Goal: Task Accomplishment & Management: Manage account settings

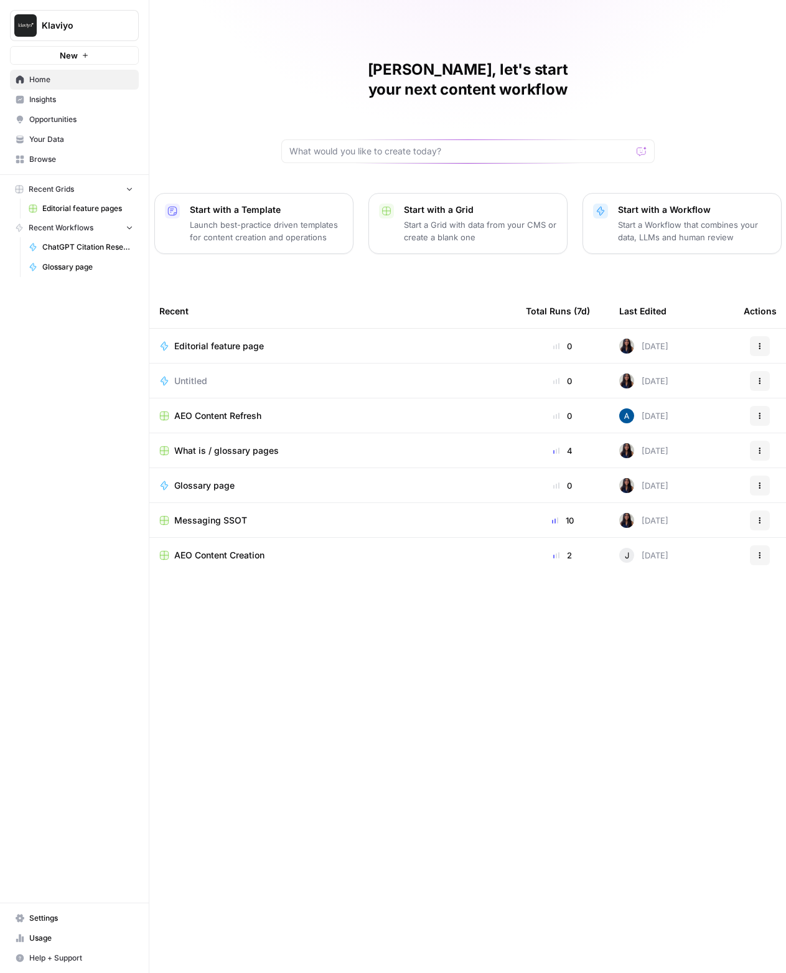
click at [101, 23] on span "Klaviyo" at bounding box center [79, 25] width 75 height 12
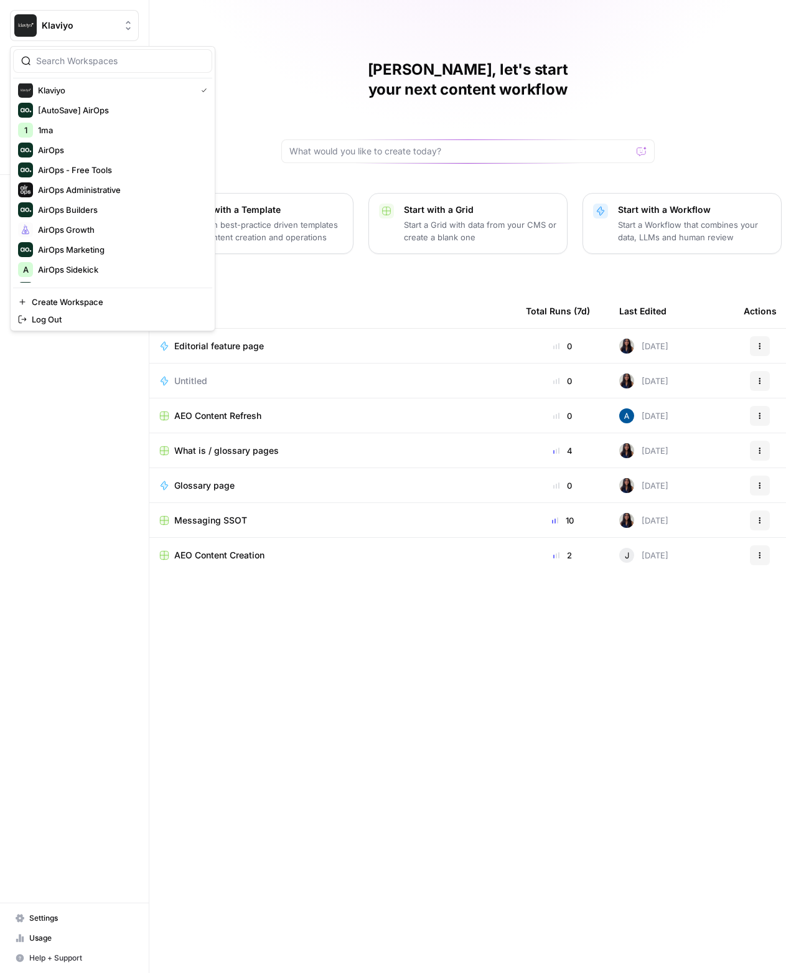
scroll to position [11, 0]
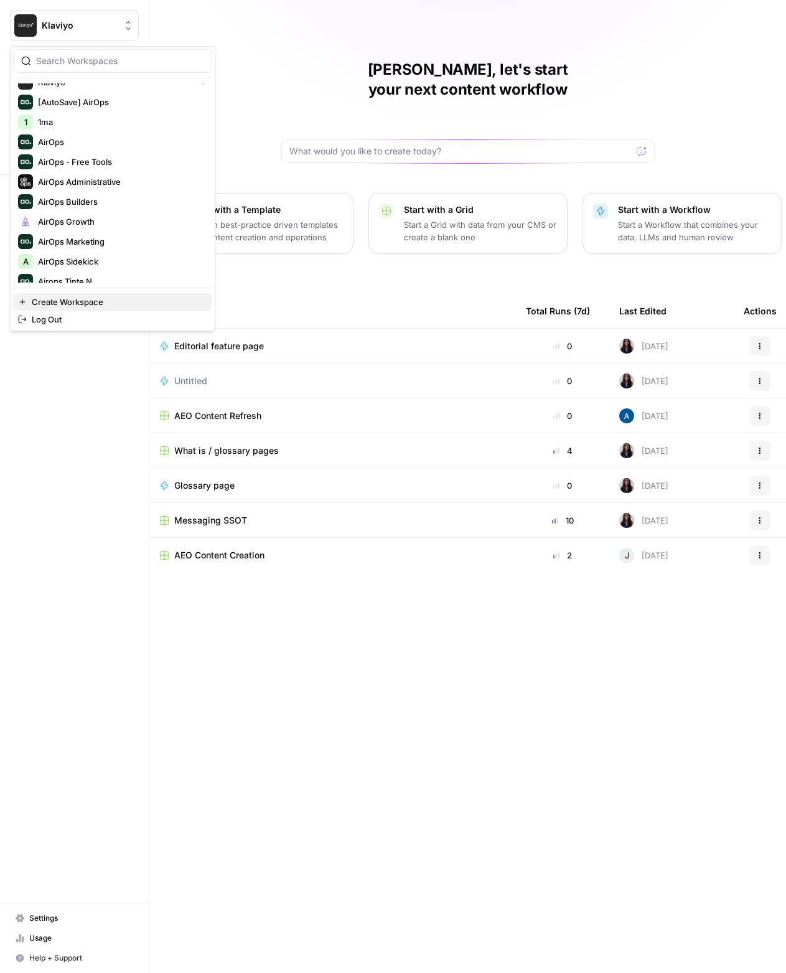
click at [129, 300] on span "Create Workspace" at bounding box center [117, 302] width 171 height 12
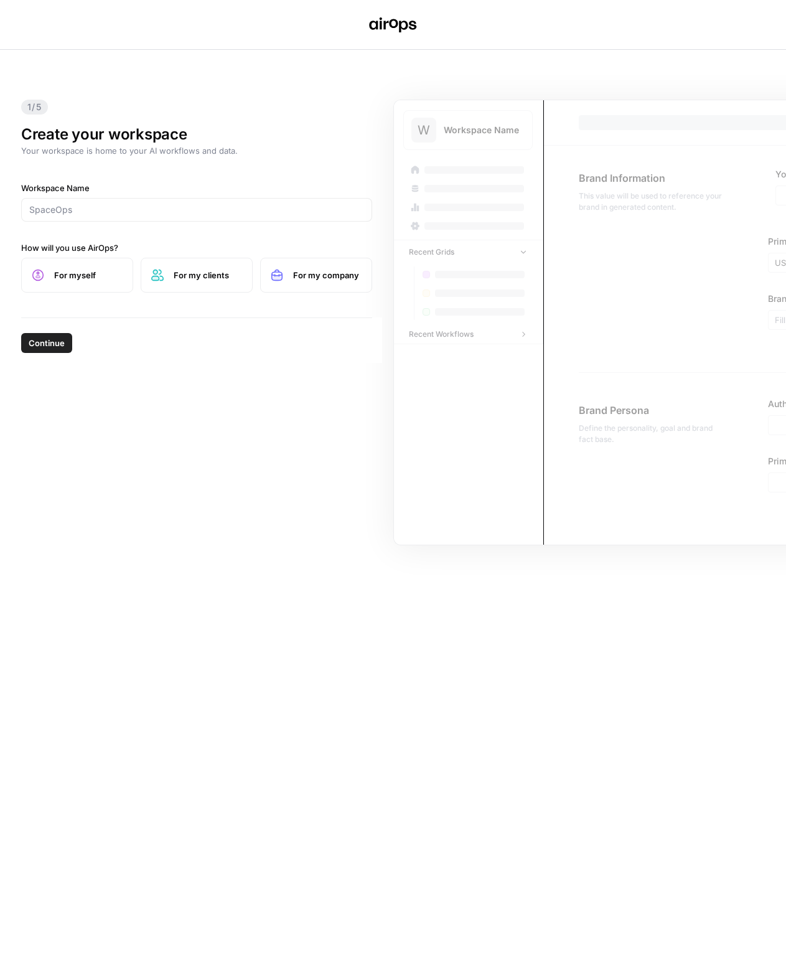
click at [732, 30] on header at bounding box center [393, 25] width 786 height 50
click at [258, 215] on input "Workspace Name" at bounding box center [196, 210] width 335 height 12
type input "[DOMAIN_NAME]"
type input "Nintendo"
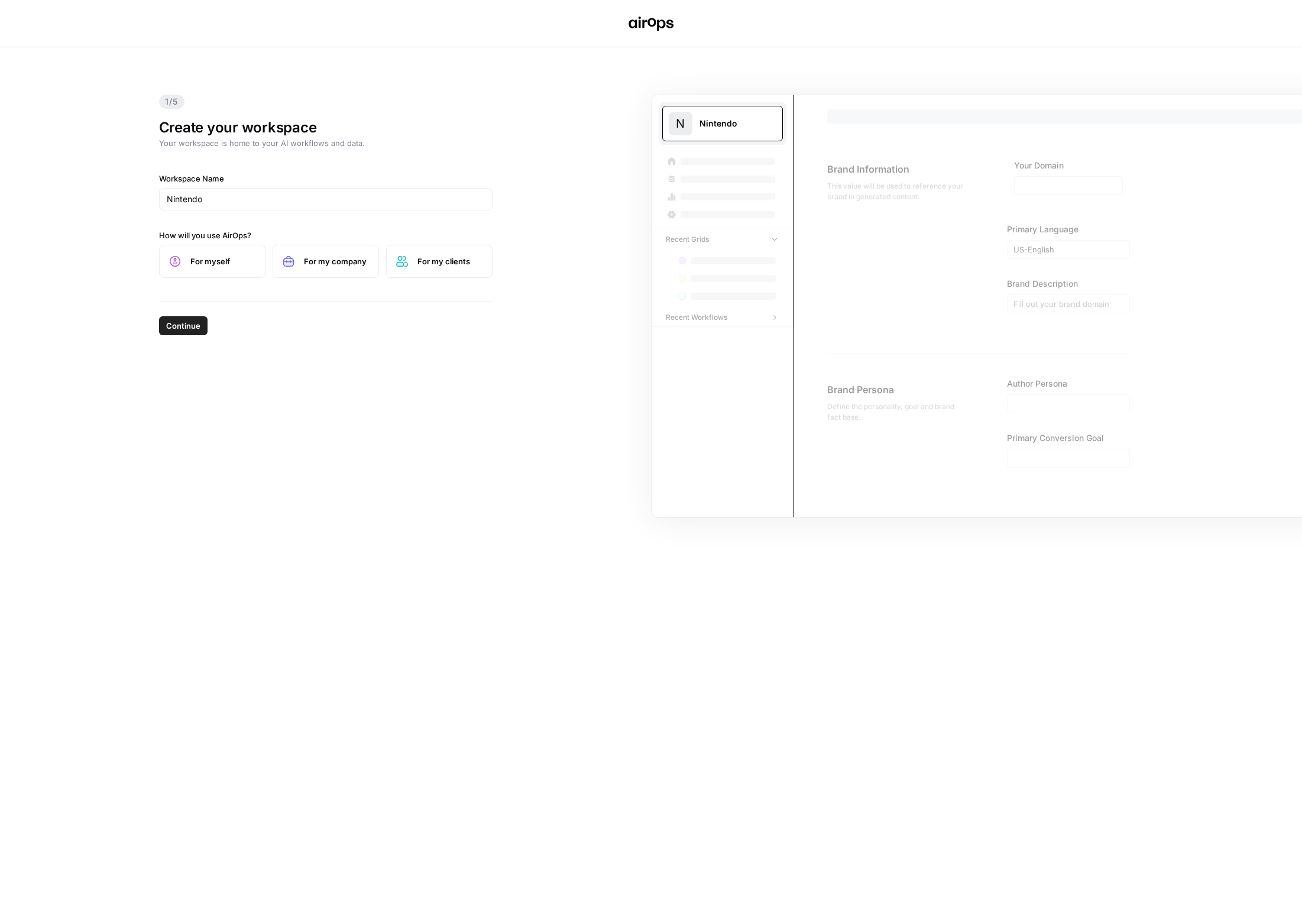
drag, startPoint x: 600, startPoint y: 180, endPoint x: 299, endPoint y: 273, distance: 315.0
click at [599, 181] on div "1/5 Create your workspace Your workspace is home to your AI workflows and data.…" at bounding box center [651, 485] width 1302 height 877
click at [260, 184] on div "Workspace Name Nintendo" at bounding box center [325, 192] width 333 height 38
click at [239, 199] on input "Nintendo" at bounding box center [326, 199] width 318 height 11
click at [535, 154] on div "1/5 Create your workspace Your workspace is home to your AI workflows and data.…" at bounding box center [651, 485] width 1302 height 877
